Goal: Task Accomplishment & Management: Manage account settings

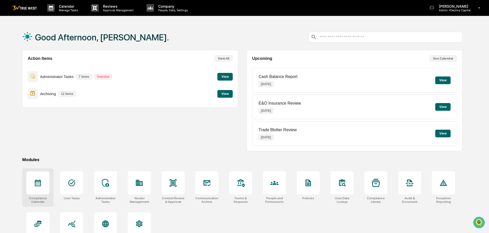
click at [37, 184] on icon at bounding box center [38, 183] width 8 height 8
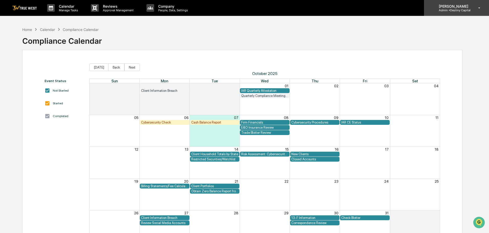
click at [451, 9] on p "Admin • Destiny Capital" at bounding box center [452, 10] width 36 height 4
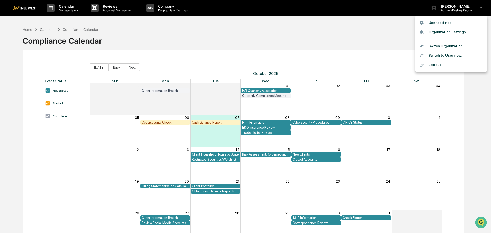
click at [445, 46] on li "Switch Organization" at bounding box center [452, 45] width 72 height 9
